Goal: Transaction & Acquisition: Purchase product/service

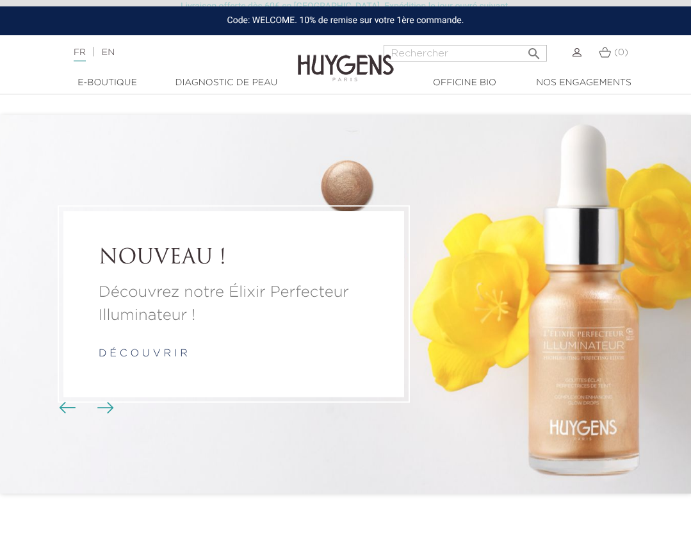
scroll to position [626, 0]
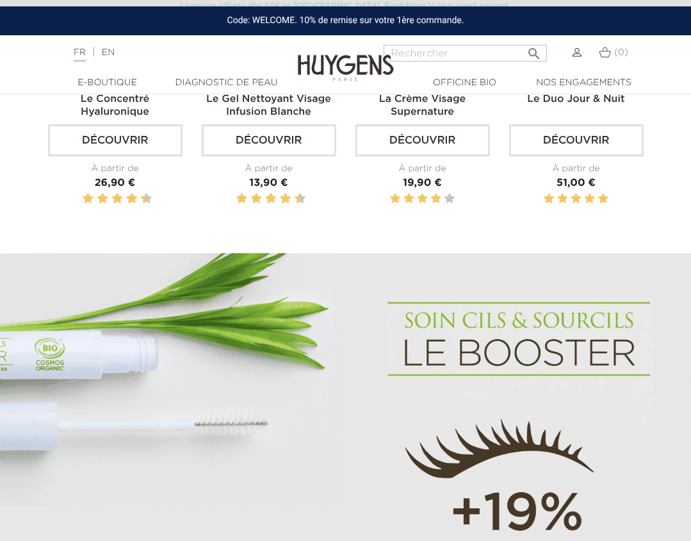
click at [263, 143] on link "Découvrir" at bounding box center [269, 140] width 135 height 32
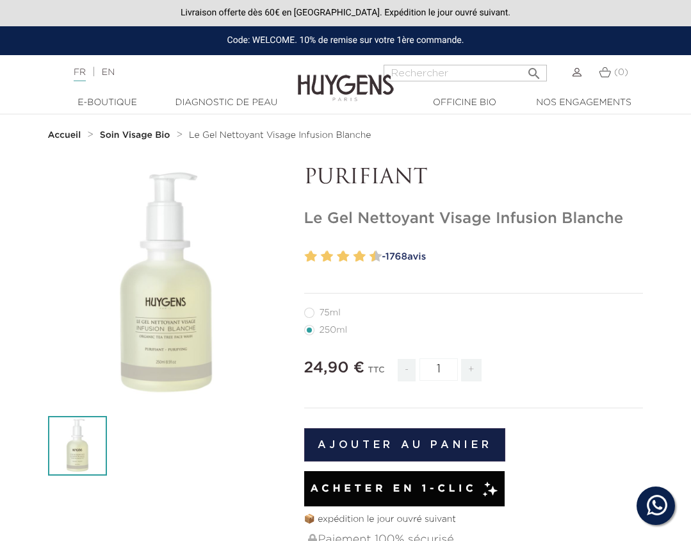
click at [395, 443] on button "Ajouter au panier" at bounding box center [405, 444] width 202 height 33
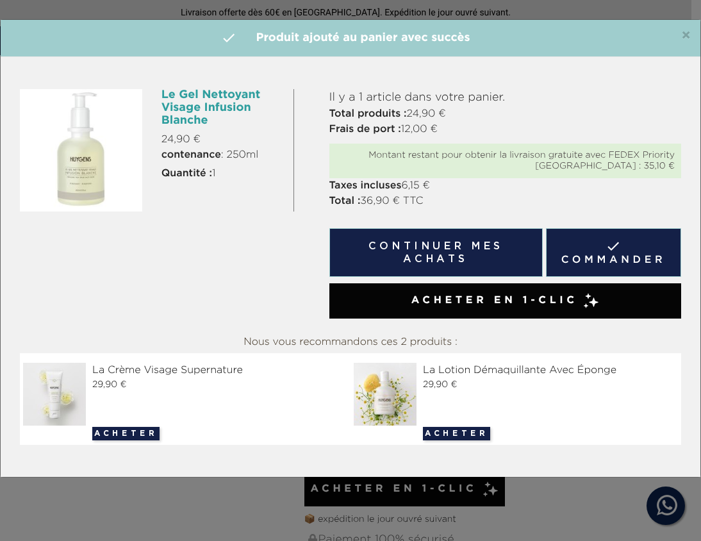
click at [493, 306] on span "Acheter en 1-clic" at bounding box center [494, 300] width 167 height 15
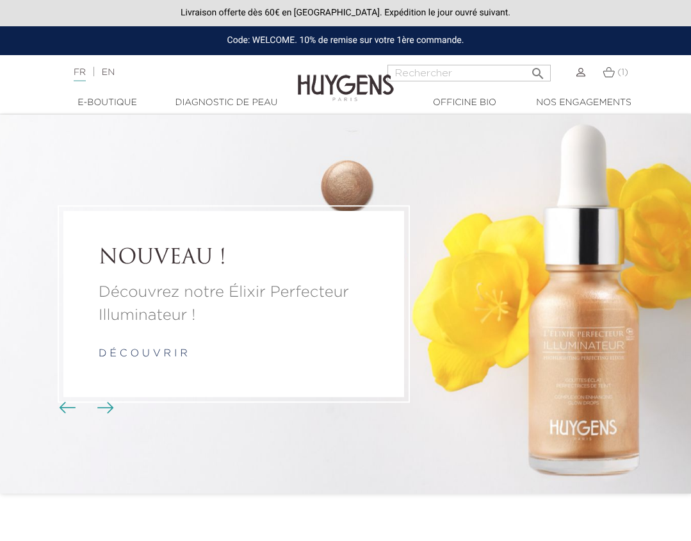
scroll to position [626, 0]
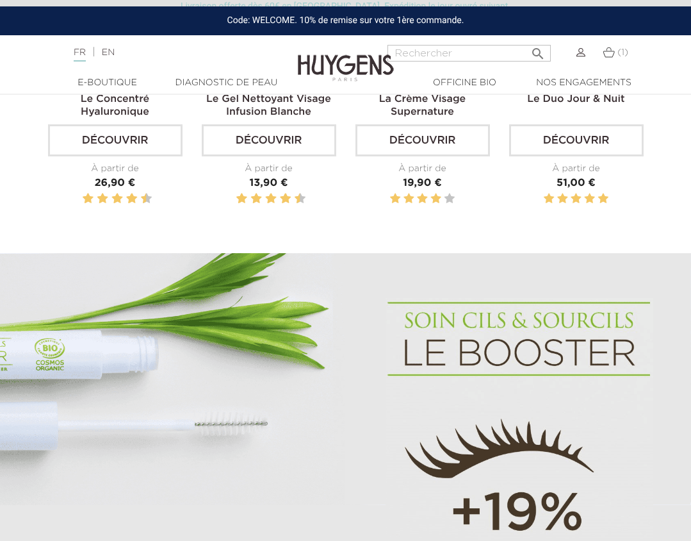
click at [612, 53] on img at bounding box center [609, 52] width 12 height 11
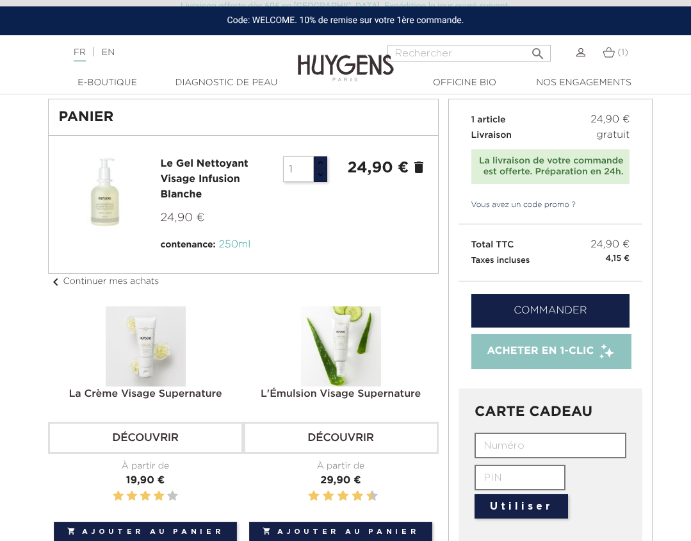
scroll to position [24, 0]
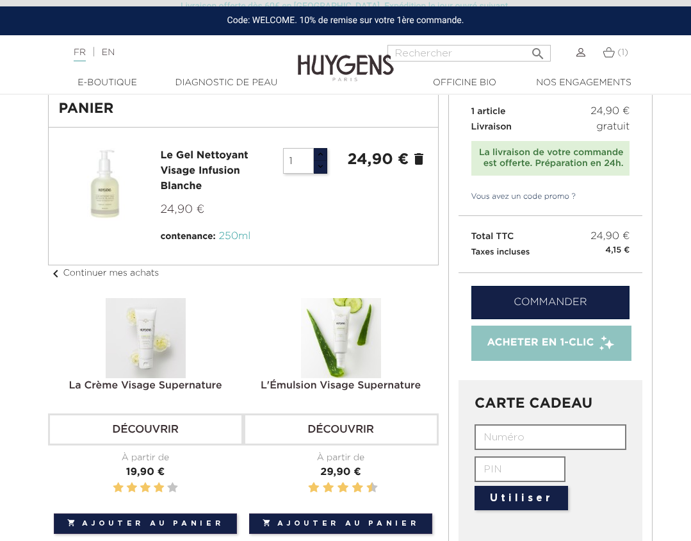
click at [510, 194] on link "Vous avez un code promo ?" at bounding box center [518, 197] width 118 height 12
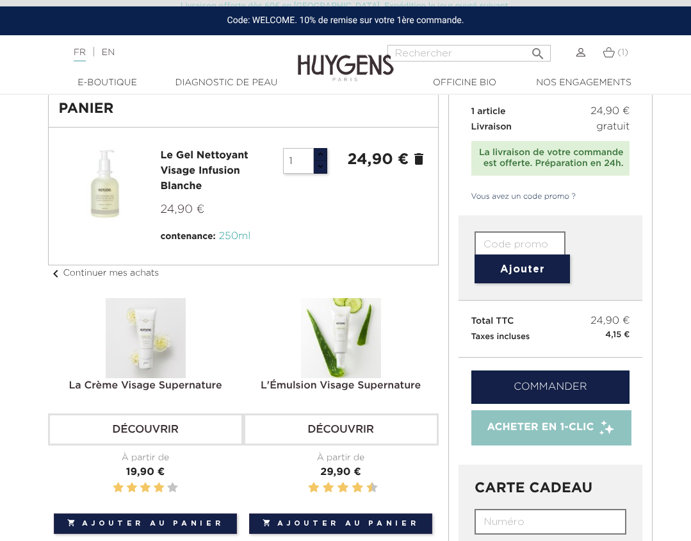
scroll to position [29, 0]
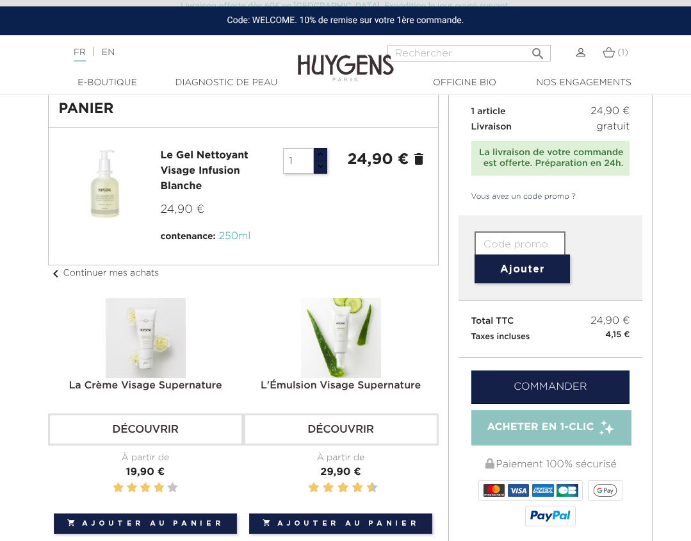
click at [504, 232] on input "text" at bounding box center [520, 244] width 91 height 26
click at [627, 517] on div at bounding box center [345, 517] width 691 height 0
click at [623, 517] on div at bounding box center [345, 517] width 691 height 0
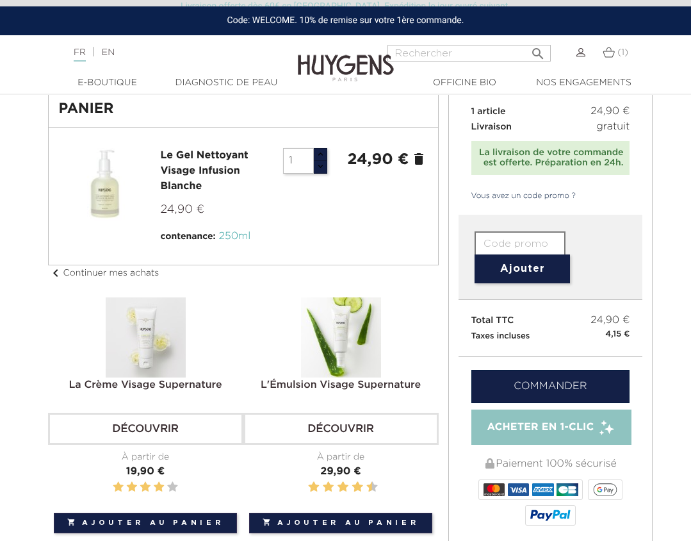
type input "WELCOME"
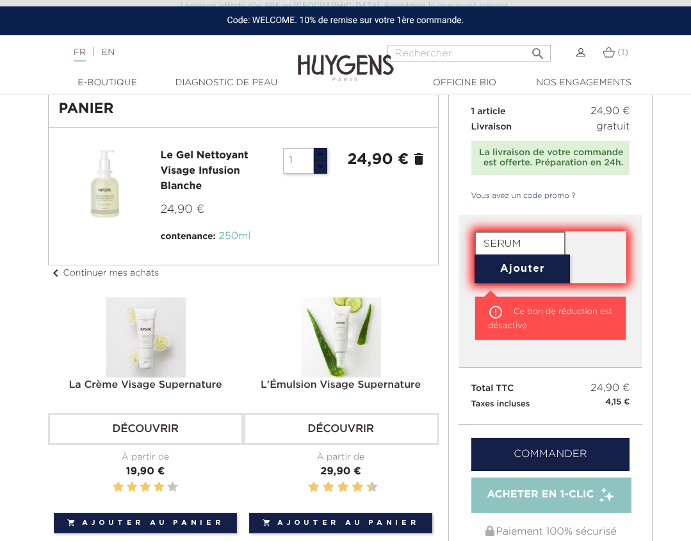
type input "WELCOME"
